Goal: Task Accomplishment & Management: Use online tool/utility

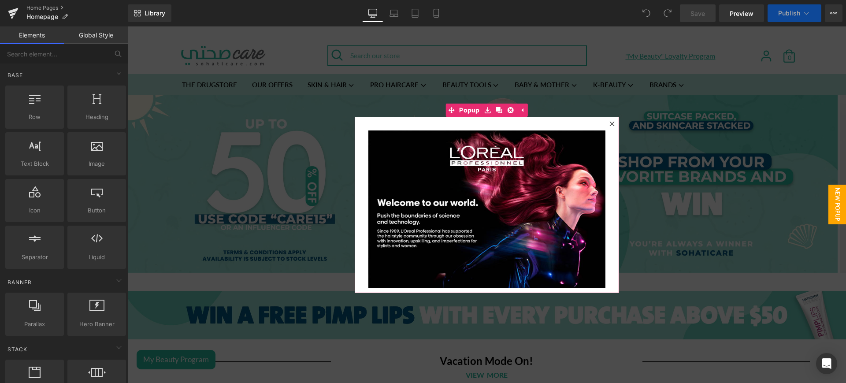
click at [610, 123] on icon at bounding box center [612, 123] width 5 height 5
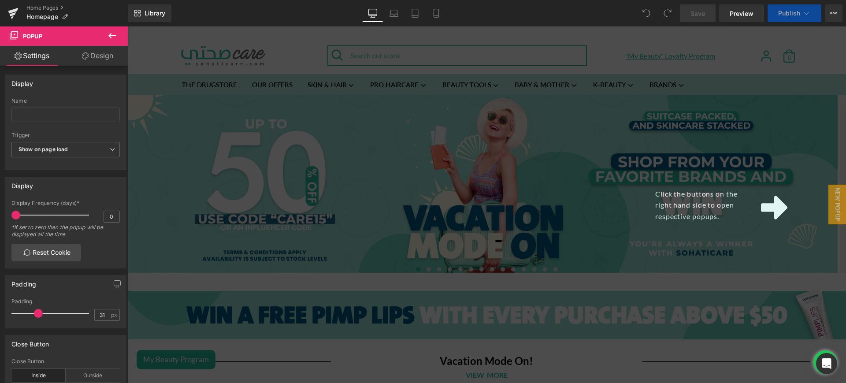
click at [579, 170] on div "Click the buttons on the right hand side to open respective popups." at bounding box center [486, 204] width 719 height 357
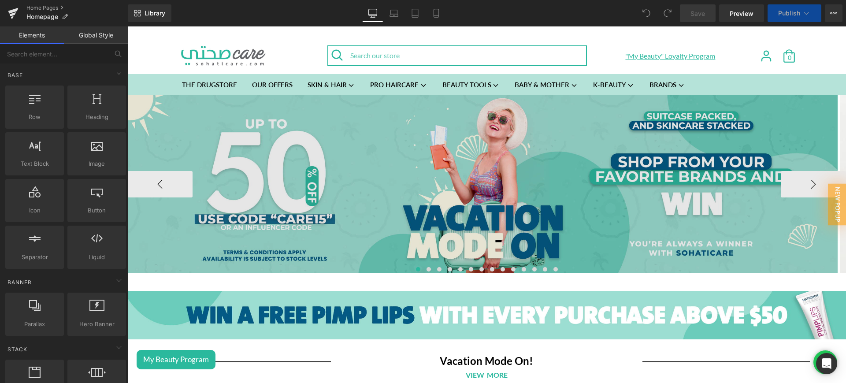
scroll to position [112, 0]
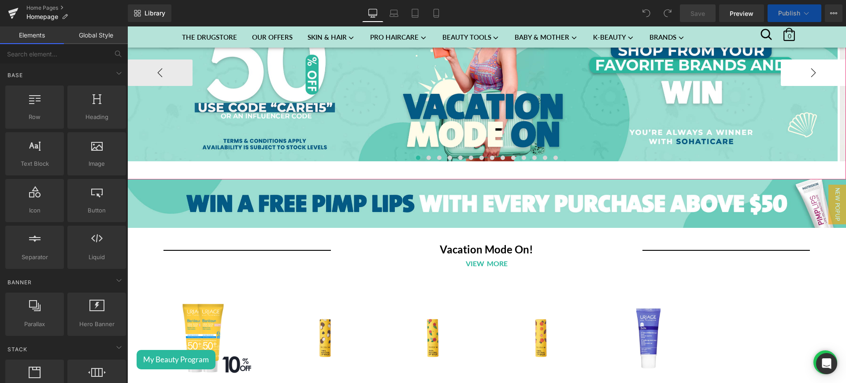
click at [781, 86] on button "›" at bounding box center [813, 72] width 65 height 26
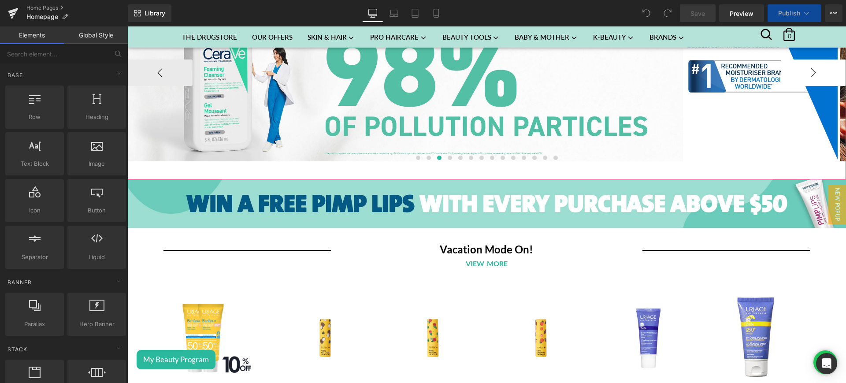
scroll to position [52, 0]
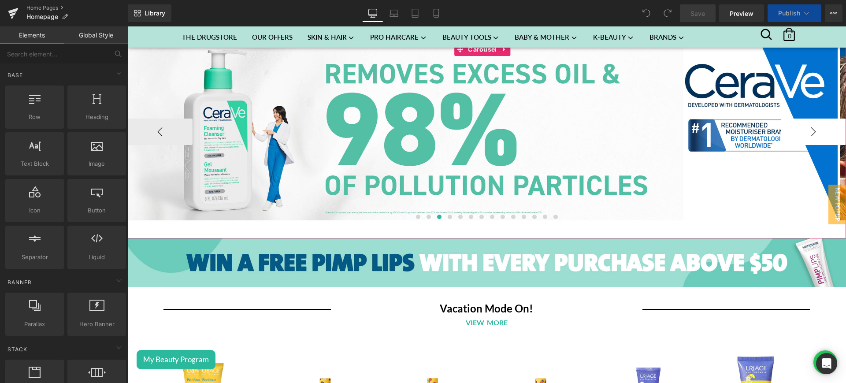
click at [781, 131] on button "›" at bounding box center [813, 132] width 65 height 26
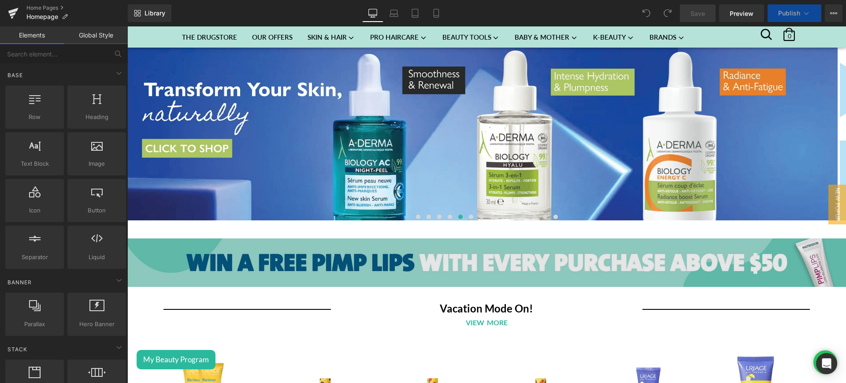
click at [520, 238] on img at bounding box center [486, 262] width 719 height 48
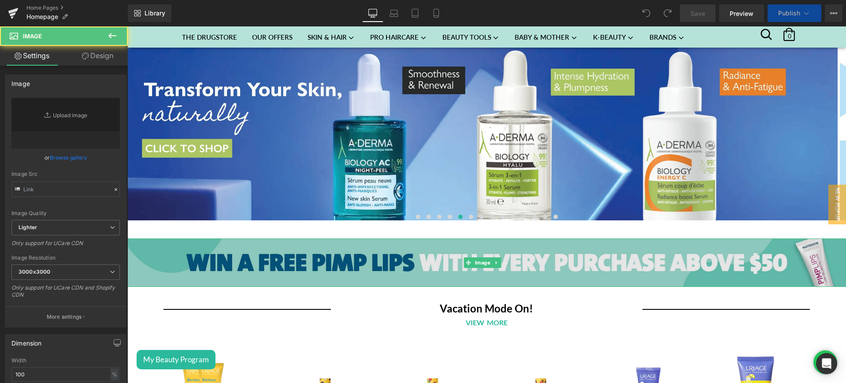
scroll to position [160, 0]
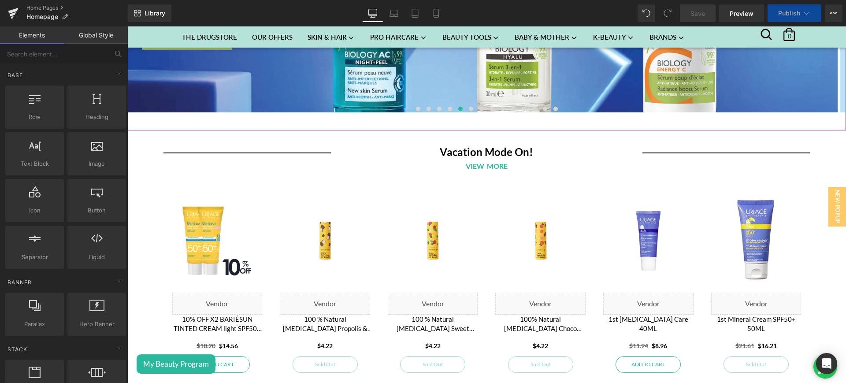
click at [336, 124] on div "Image Image Image Image Image Image Image" at bounding box center [486, 33] width 719 height 196
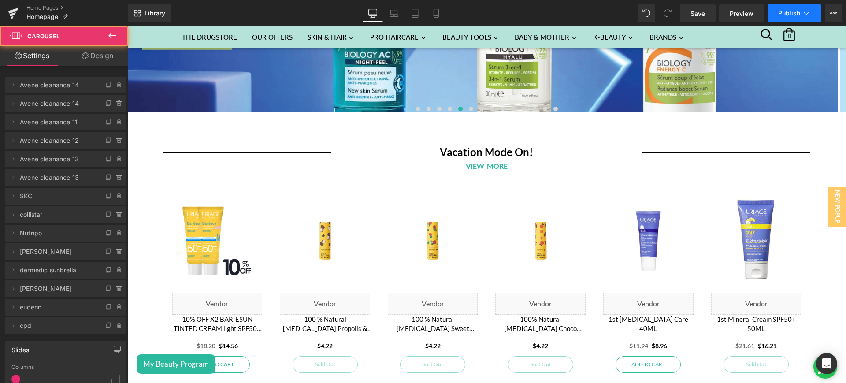
click at [788, 16] on span "Publish" at bounding box center [789, 13] width 22 height 7
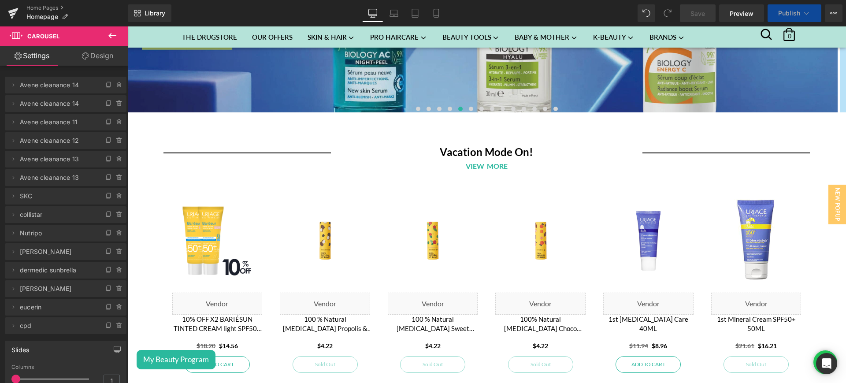
scroll to position [53, 0]
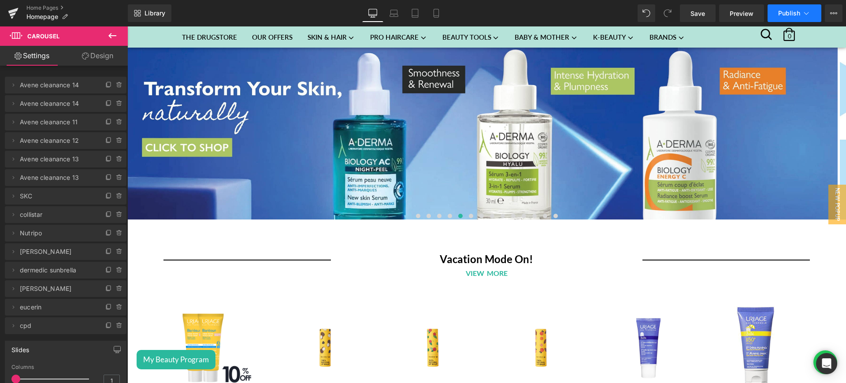
click at [788, 10] on span "Publish" at bounding box center [789, 13] width 22 height 7
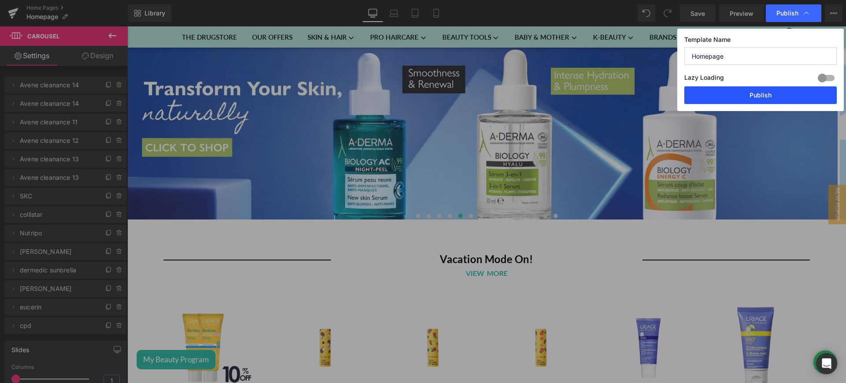
drag, startPoint x: 749, startPoint y: 94, endPoint x: 572, endPoint y: 209, distance: 211.6
click at [749, 94] on button "Publish" at bounding box center [760, 95] width 152 height 18
